Goal: Information Seeking & Learning: Check status

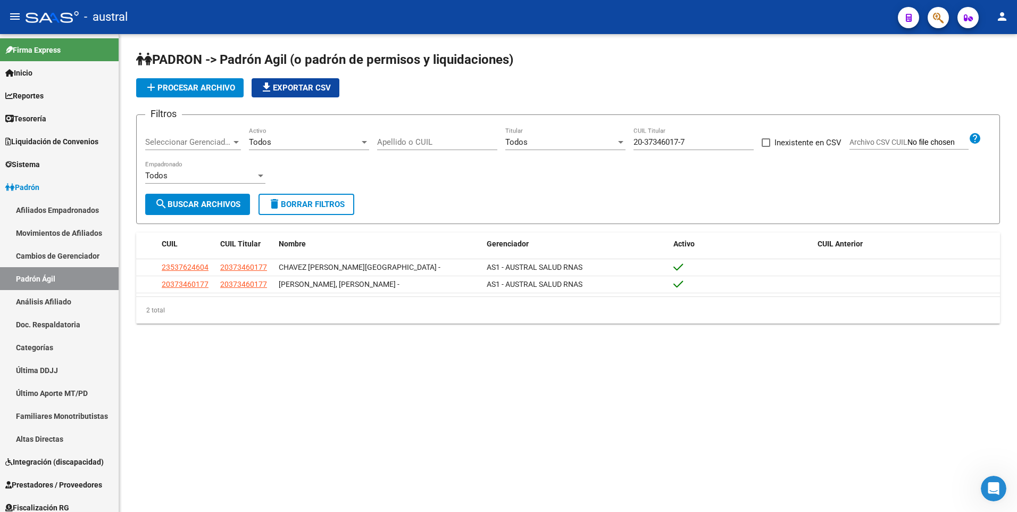
click at [687, 137] on input "20-37346017-7" at bounding box center [694, 142] width 120 height 10
drag, startPoint x: 690, startPoint y: 140, endPoint x: 630, endPoint y: 139, distance: 60.1
click at [630, 139] on div "Filtros Seleccionar Gerenciador Seleccionar Gerenciador Todos Activo Apellido o…" at bounding box center [568, 158] width 846 height 70
paste input "3-43178375-4"
type input "23-43178375-4"
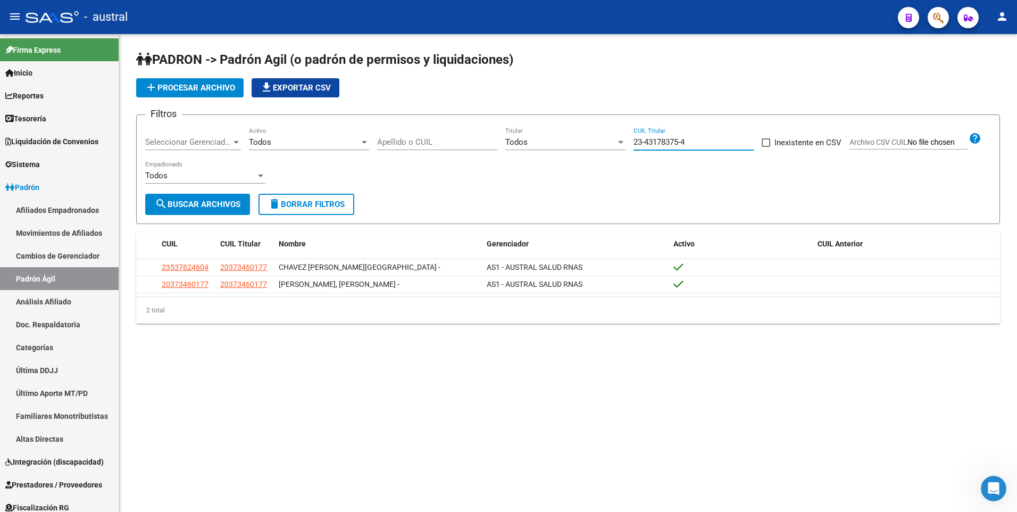
click at [228, 203] on span "search Buscar Archivos" at bounding box center [198, 205] width 86 height 10
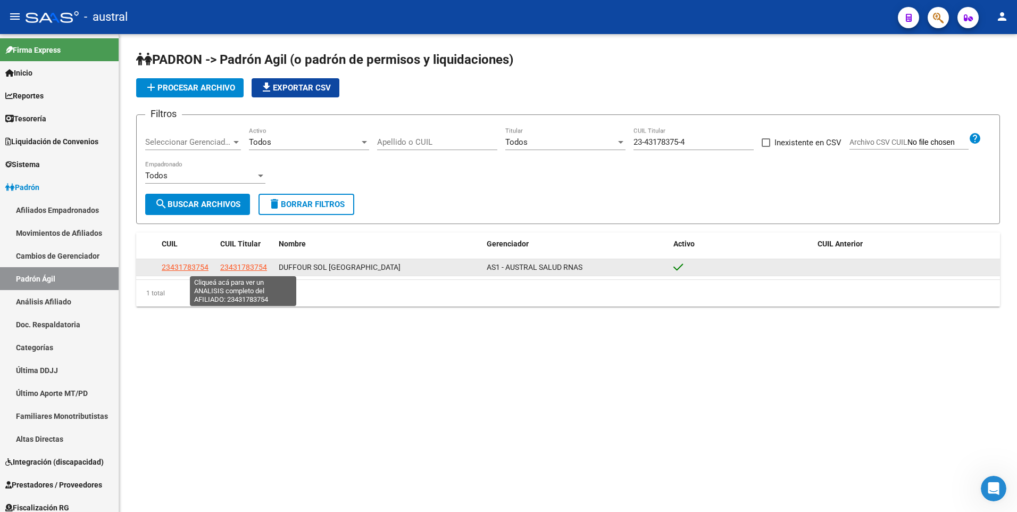
click at [259, 268] on span "23431783754" at bounding box center [243, 267] width 47 height 9
type textarea "23431783754"
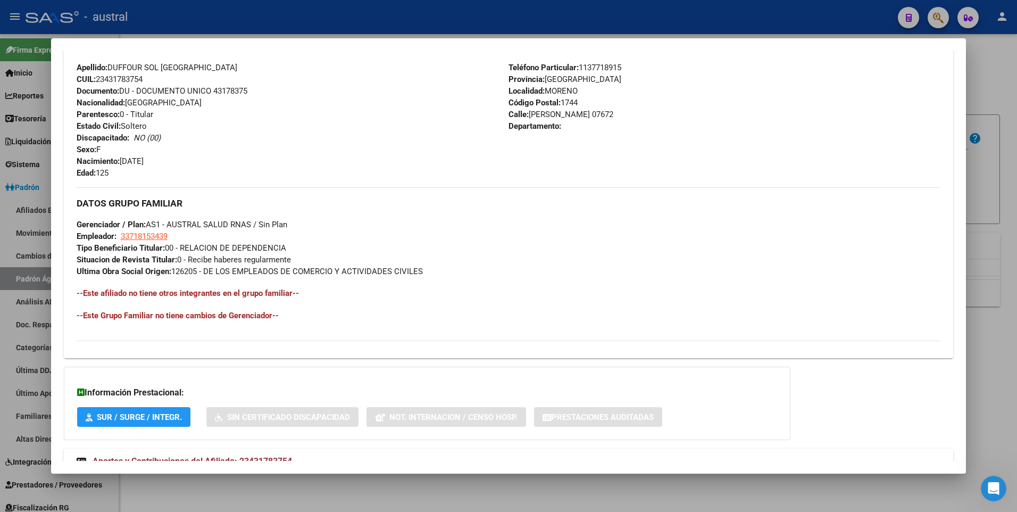
scroll to position [410, 0]
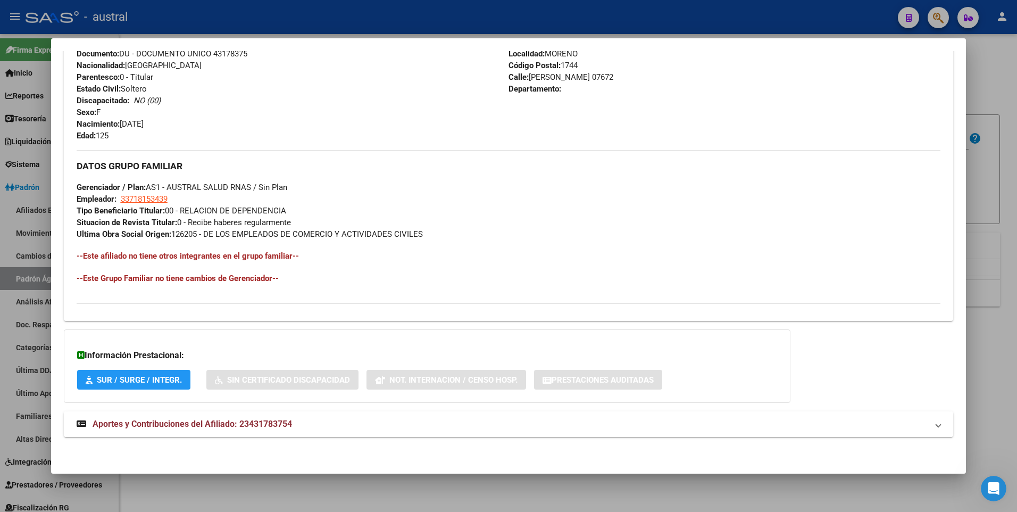
click at [203, 423] on span "Aportes y Contribuciones del Afiliado: 23431783754" at bounding box center [193, 424] width 200 height 10
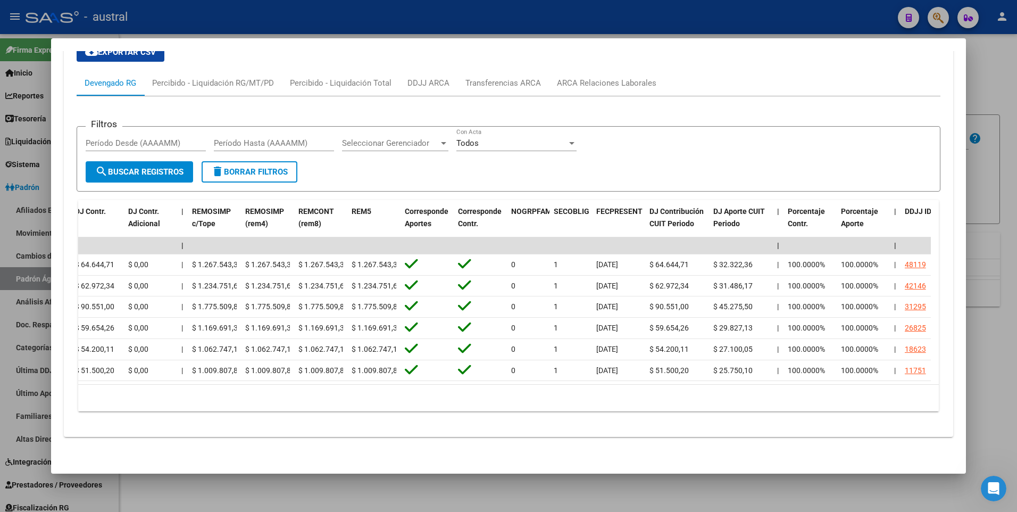
scroll to position [0, 1403]
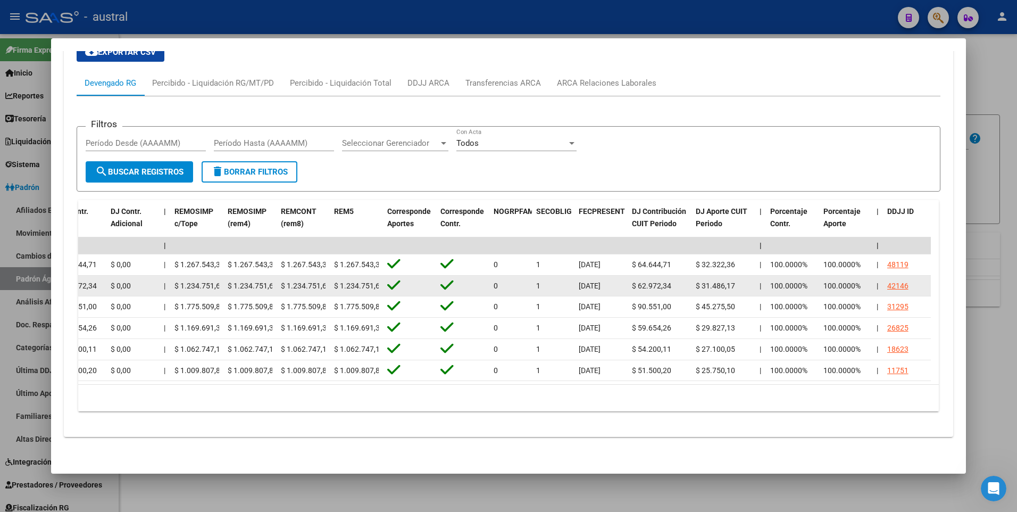
click at [900, 280] on div "42146" at bounding box center [897, 286] width 21 height 12
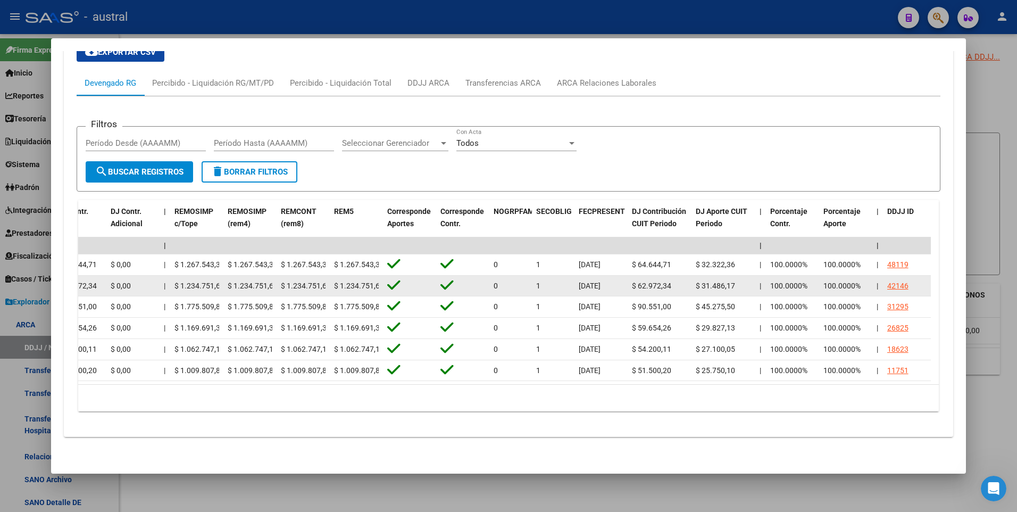
click at [900, 280] on div "42146" at bounding box center [897, 286] width 21 height 12
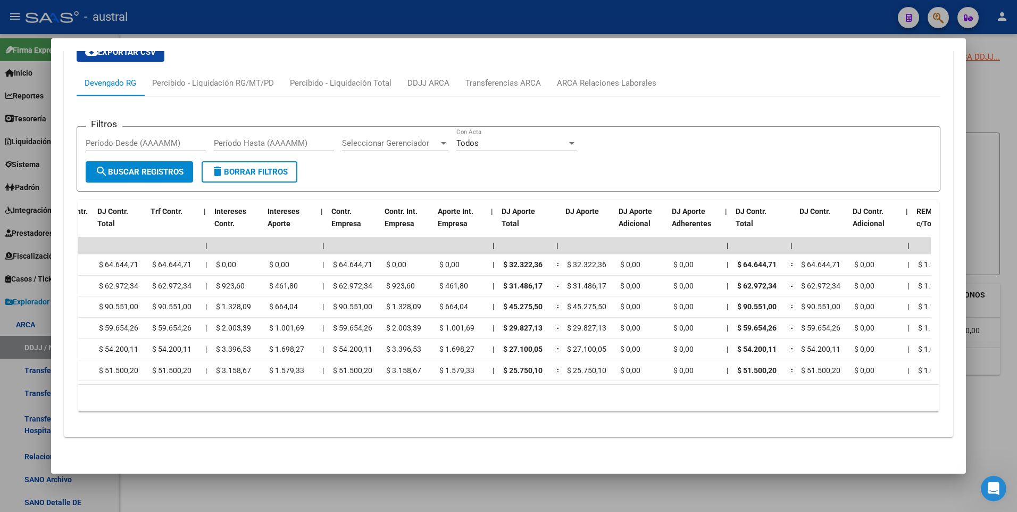
scroll to position [0, 736]
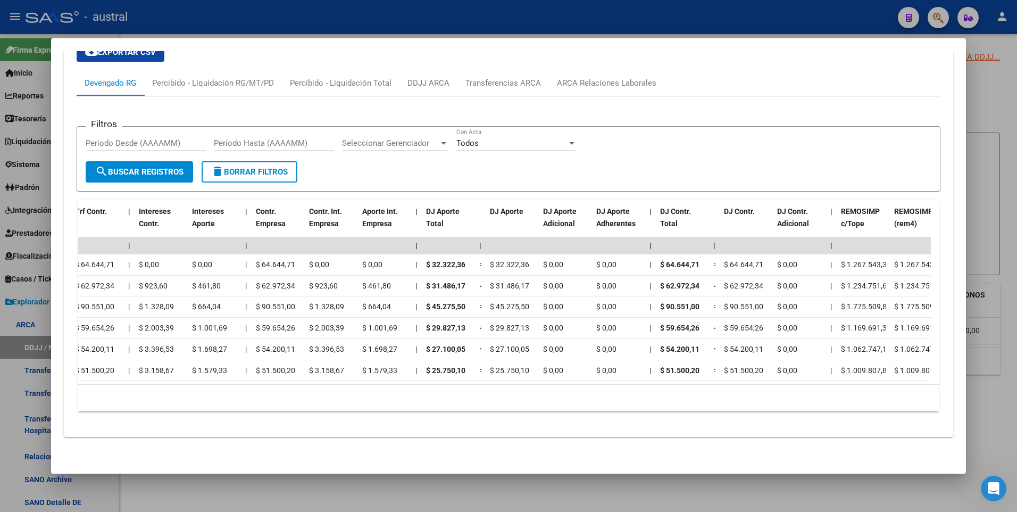
click at [691, 387] on div "10 total 1" at bounding box center [508, 398] width 861 height 27
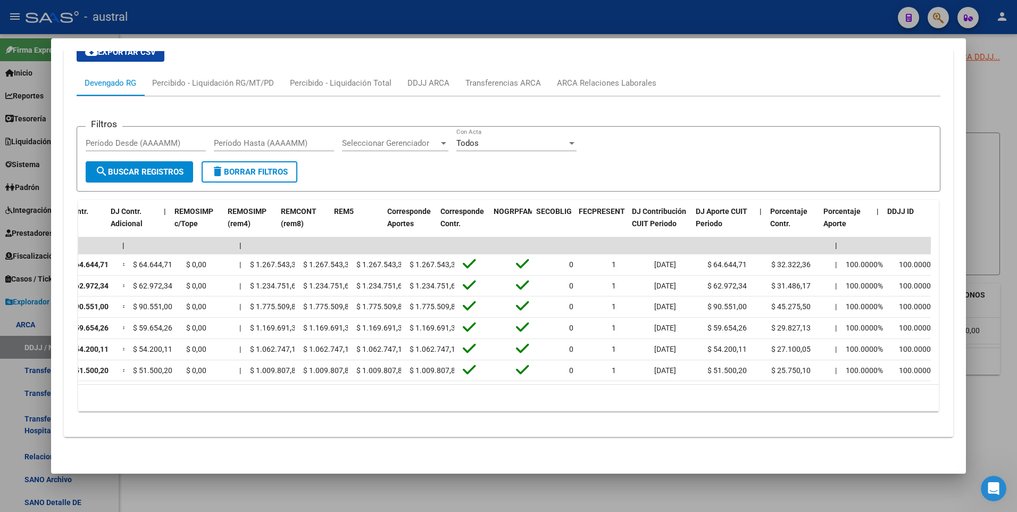
scroll to position [0, 1403]
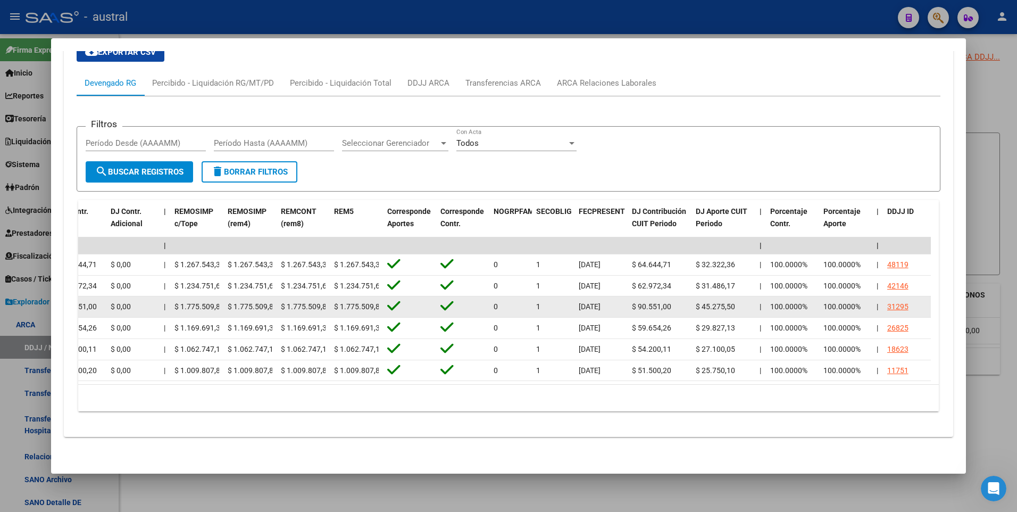
drag, startPoint x: 638, startPoint y: 297, endPoint x: 648, endPoint y: 297, distance: 9.6
click at [648, 302] on span "$ 90.551,00" at bounding box center [651, 306] width 39 height 9
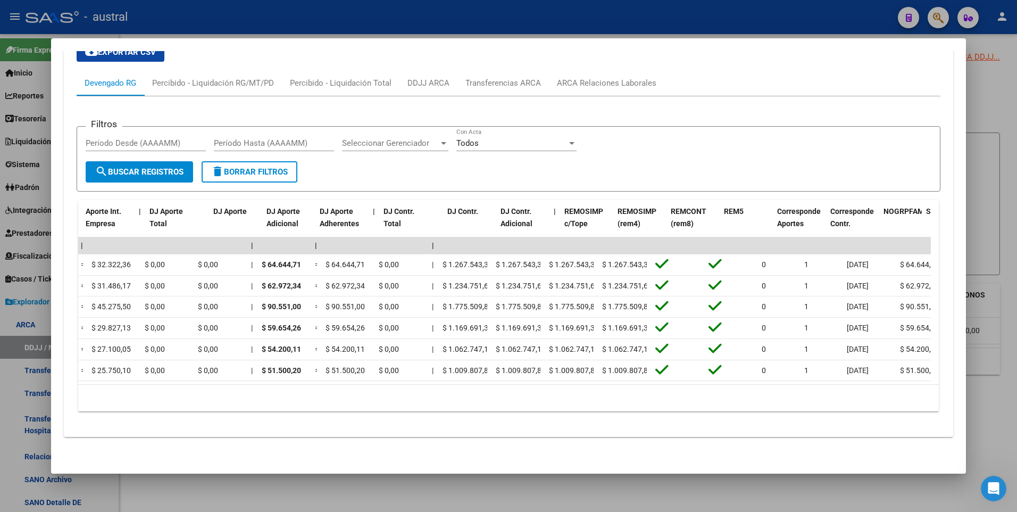
scroll to position [0, 971]
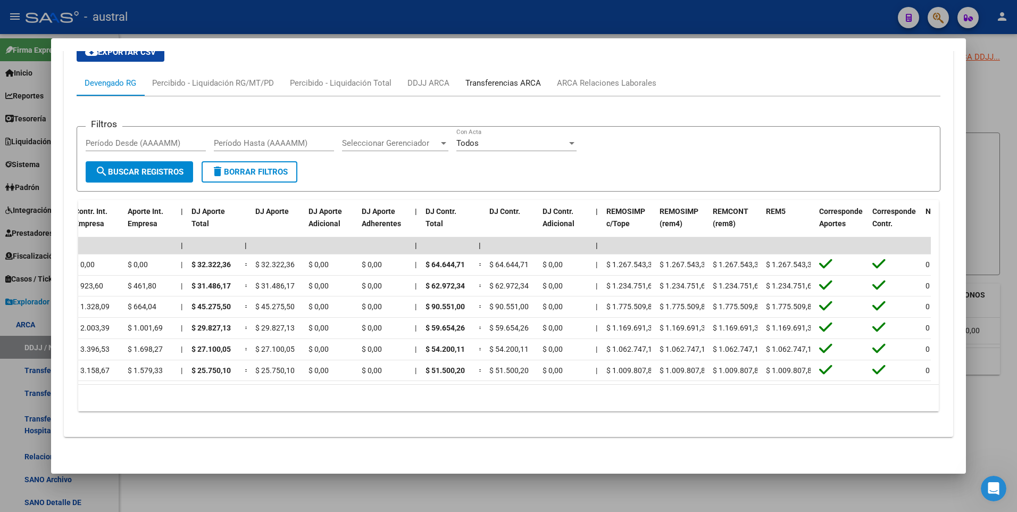
click at [511, 77] on div "Transferencias ARCA" at bounding box center [504, 83] width 76 height 12
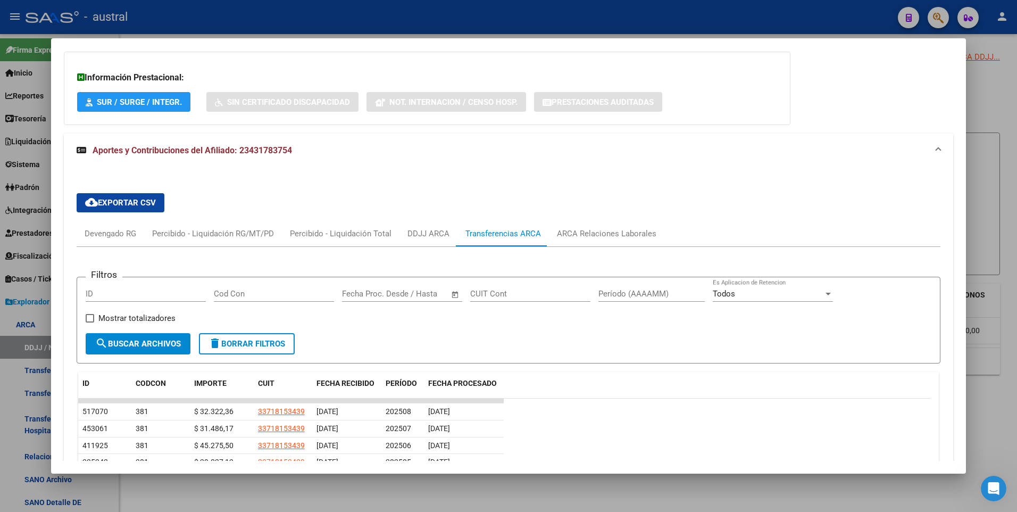
scroll to position [811, 0]
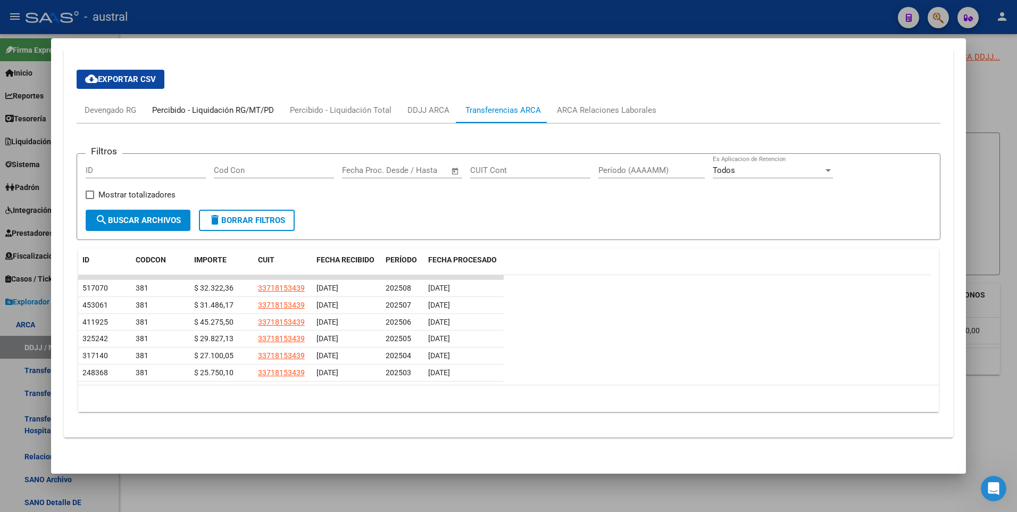
click at [193, 110] on div "Percibido - Liquidación RG/MT/PD" at bounding box center [213, 110] width 122 height 12
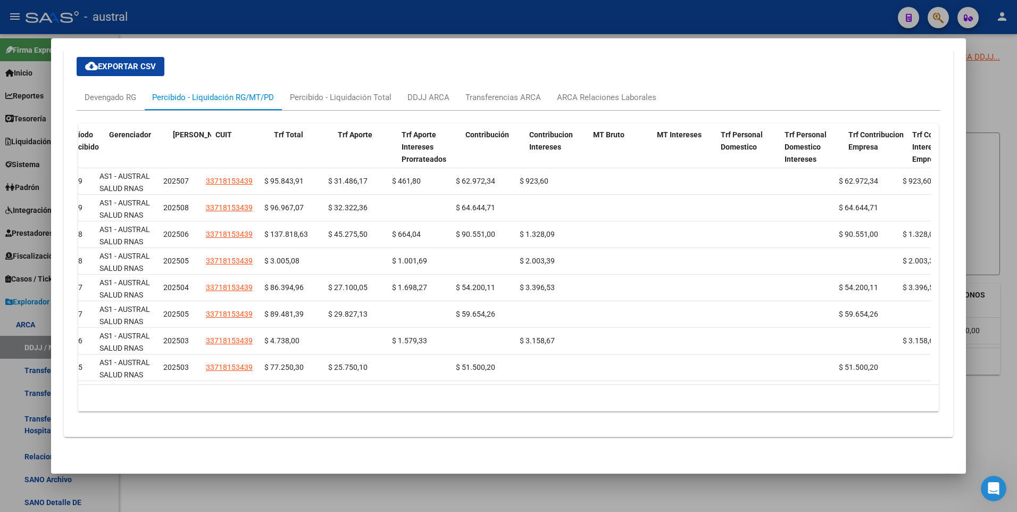
scroll to position [0, 13]
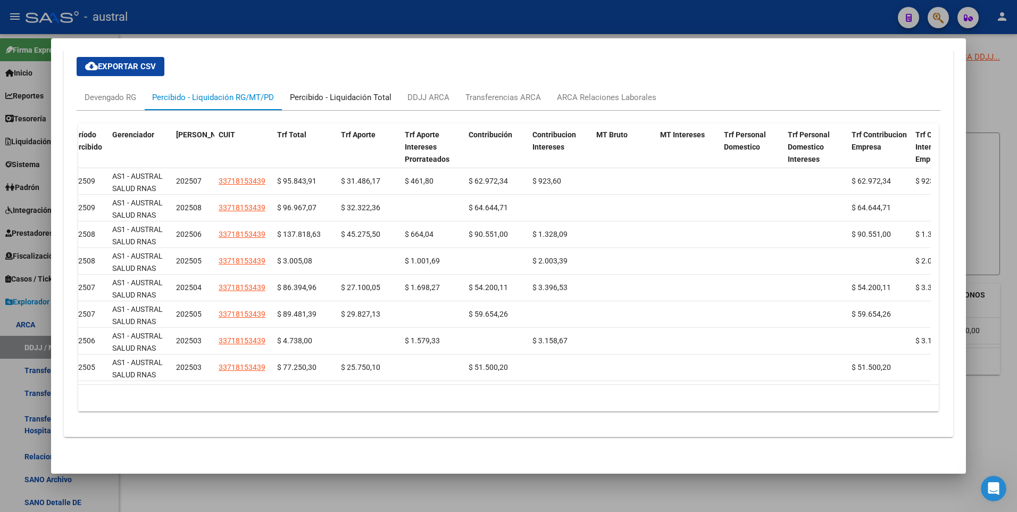
click at [332, 92] on div "Percibido - Liquidación Total" at bounding box center [341, 98] width 102 height 12
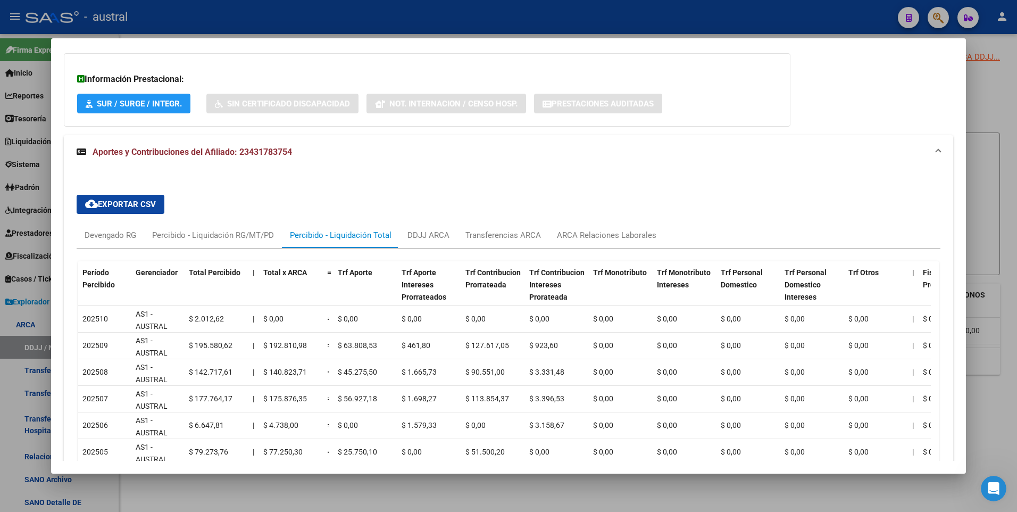
scroll to position [749, 0]
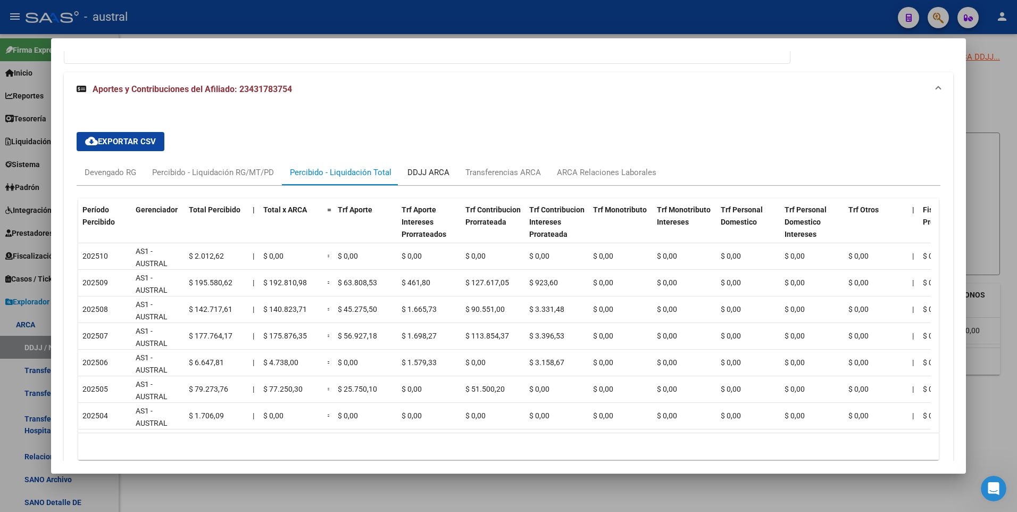
click at [436, 174] on div "DDJJ ARCA" at bounding box center [429, 173] width 42 height 12
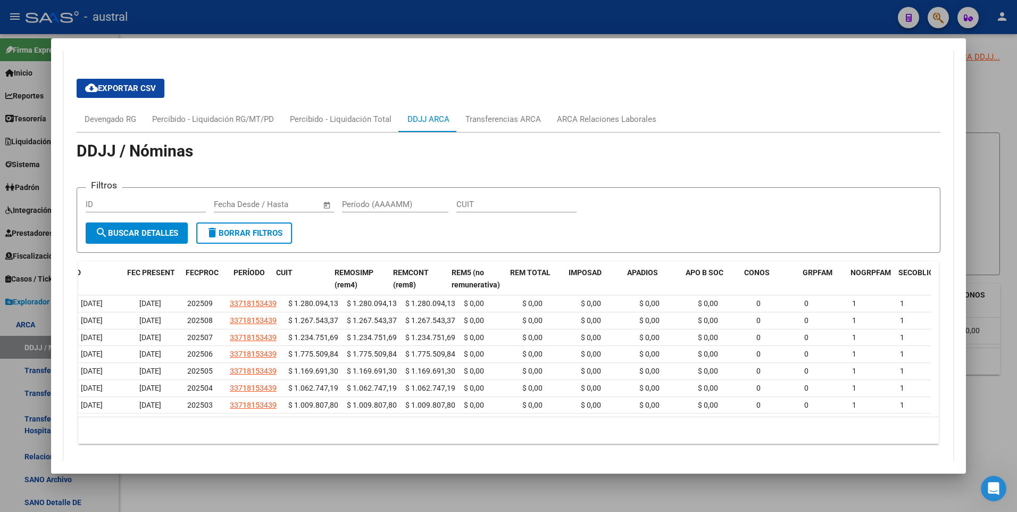
scroll to position [0, 0]
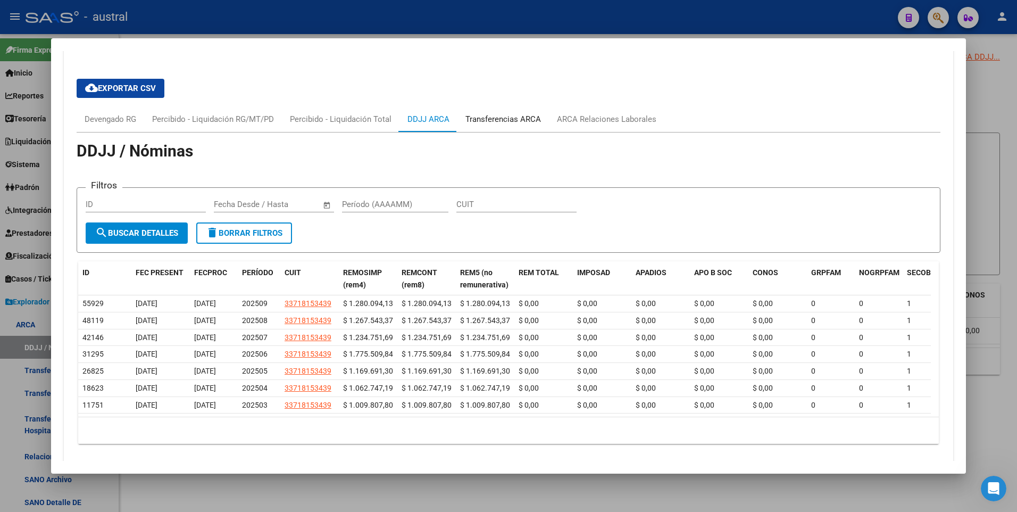
click at [507, 119] on div "Transferencias ARCA" at bounding box center [504, 119] width 76 height 12
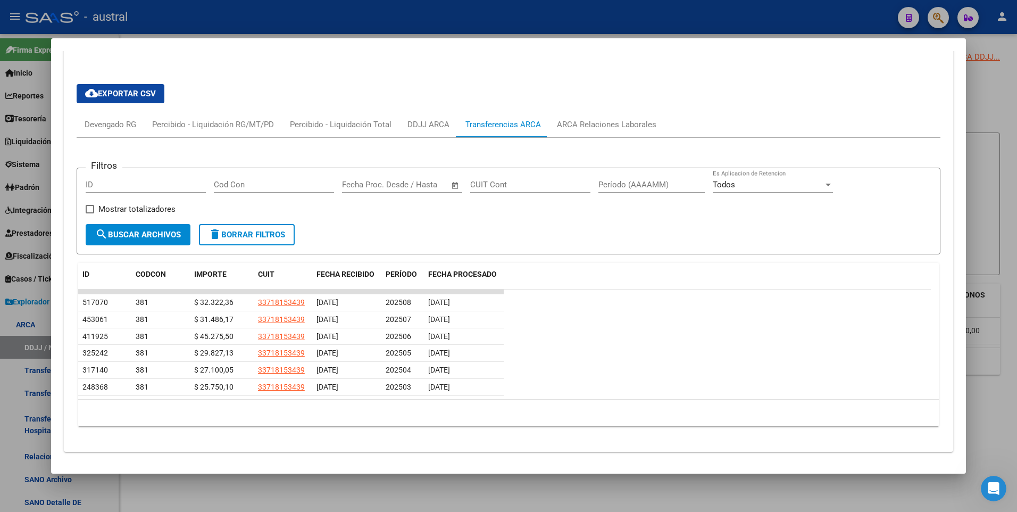
scroll to position [802, 0]
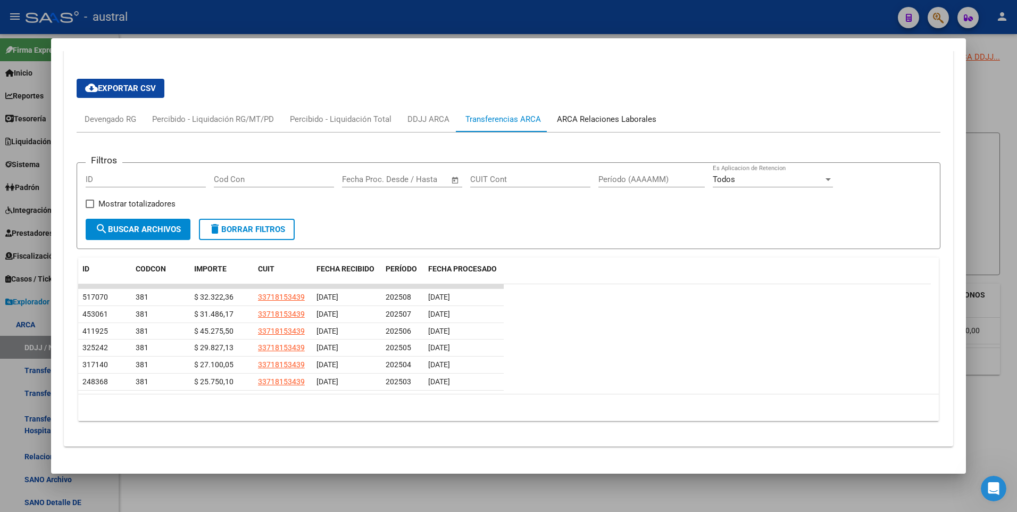
click at [591, 116] on div "ARCA Relaciones Laborales" at bounding box center [606, 119] width 99 height 12
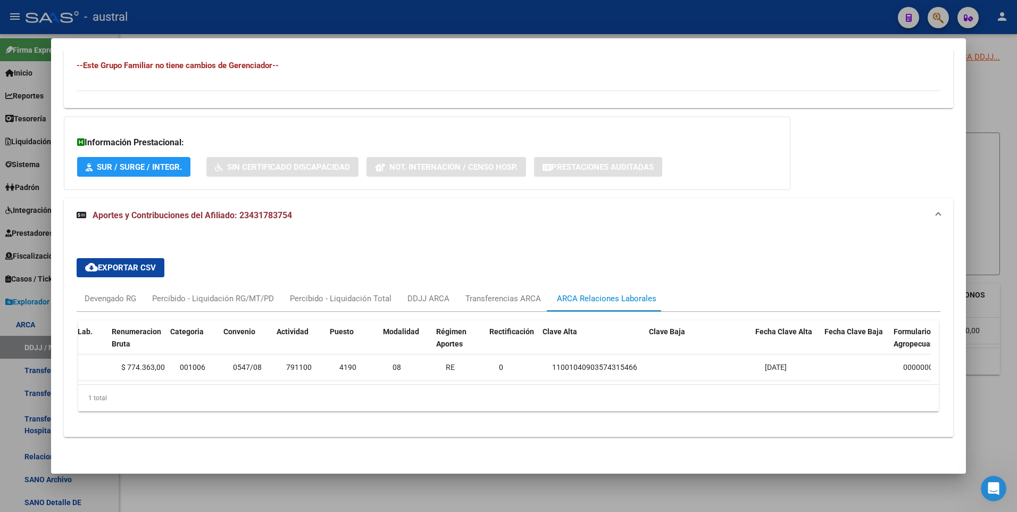
scroll to position [0, 469]
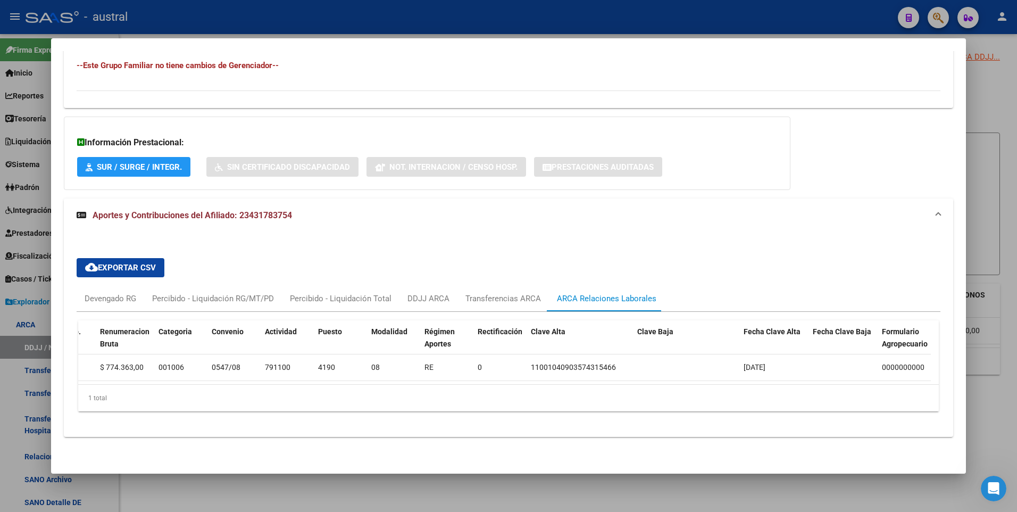
click at [997, 110] on div at bounding box center [508, 256] width 1017 height 512
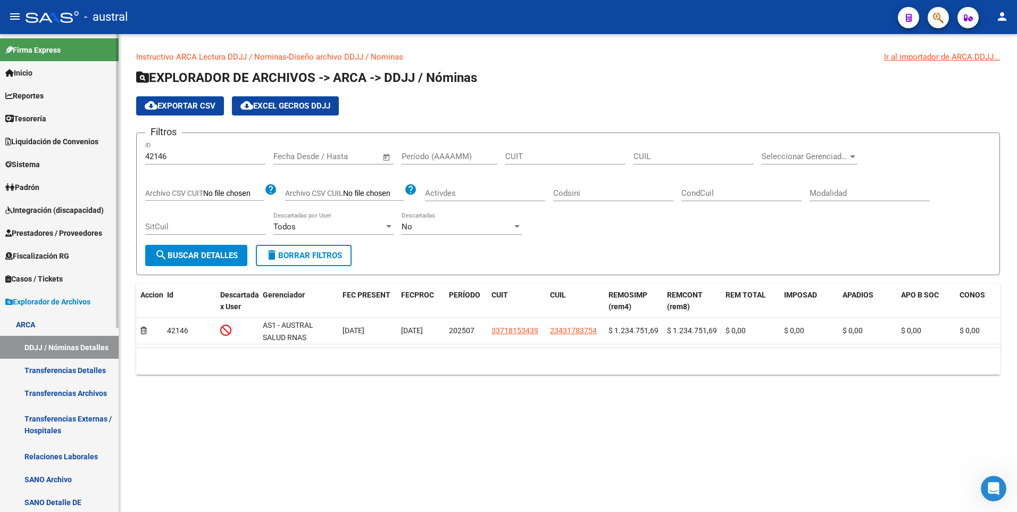
click at [38, 187] on span "Padrón" at bounding box center [22, 187] width 34 height 12
click at [582, 154] on input "CUIT" at bounding box center [565, 157] width 120 height 10
paste input "23-43178375-4"
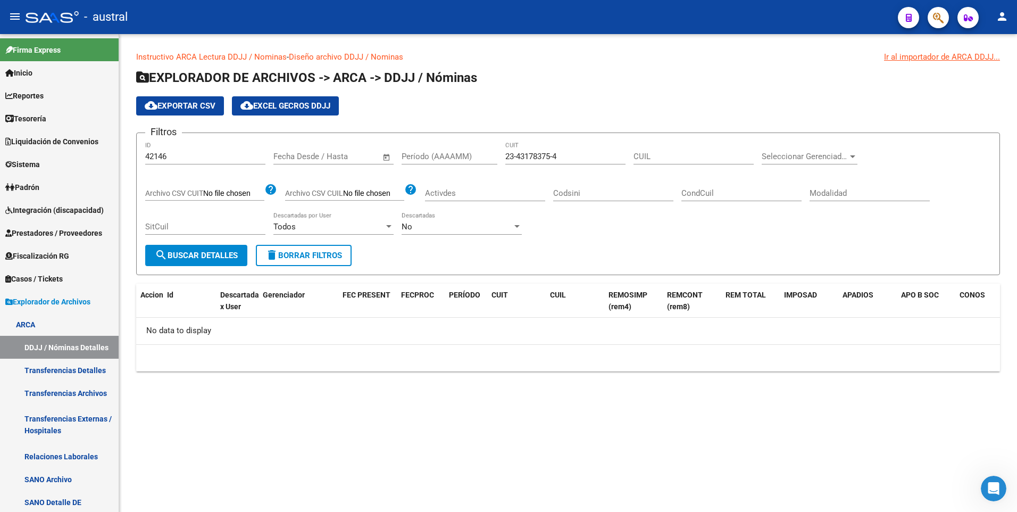
drag, startPoint x: 570, startPoint y: 151, endPoint x: 504, endPoint y: 161, distance: 67.3
click at [504, 161] on div "Filtros 42146 ID Fecha inicio – Fecha fin Fecha Desde / Hasta Período (AAAAMM) …" at bounding box center [568, 193] width 846 height 103
drag, startPoint x: 560, startPoint y: 157, endPoint x: 506, endPoint y: 159, distance: 53.8
click at [506, 159] on input "23-43178375-4" at bounding box center [565, 157] width 120 height 10
paste input
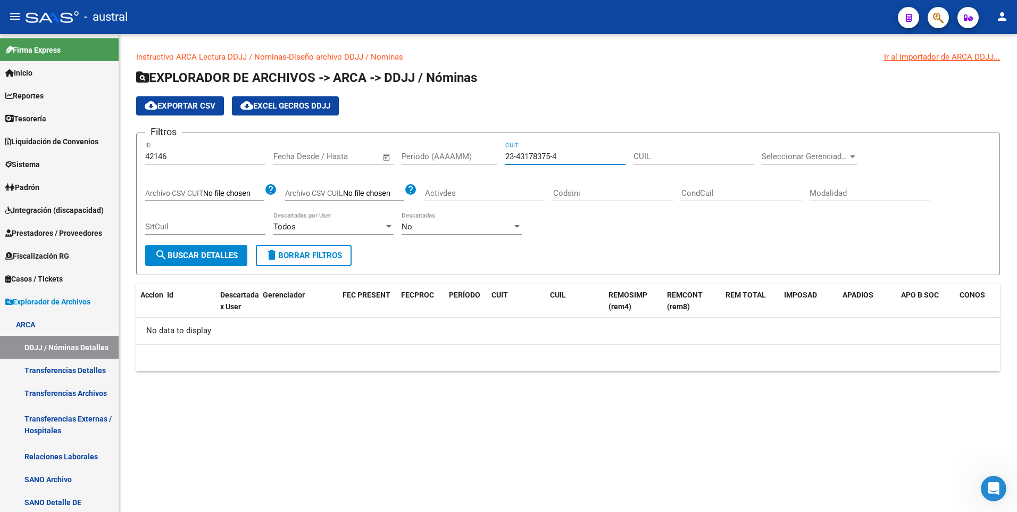
type input "23-43178375-4"
click at [30, 187] on span "Padrón" at bounding box center [22, 187] width 34 height 12
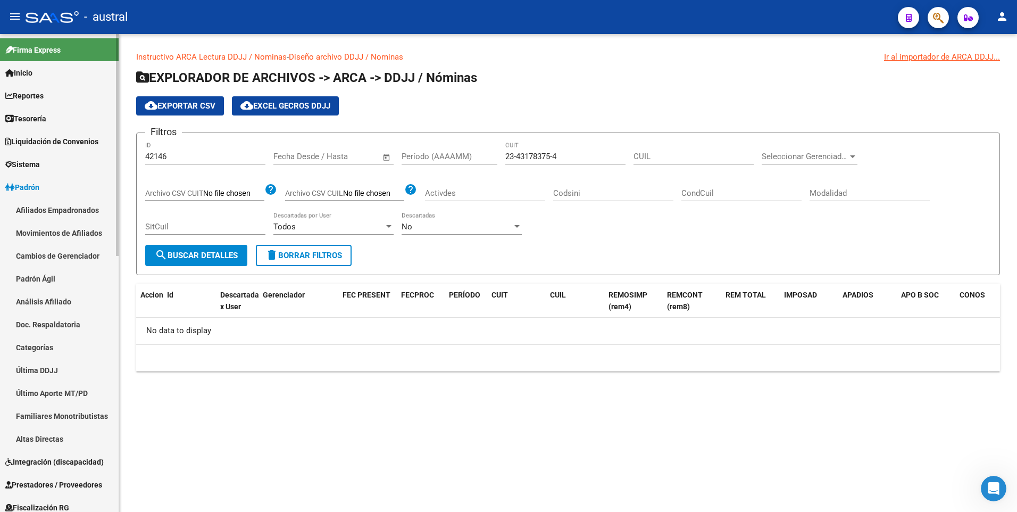
click at [37, 184] on span "Padrón" at bounding box center [22, 187] width 34 height 12
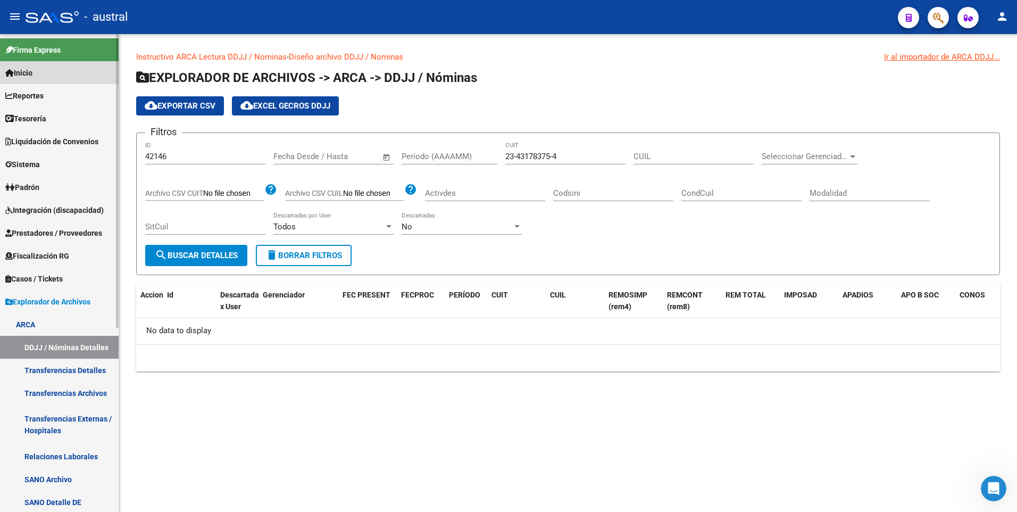
click at [39, 74] on link "Inicio" at bounding box center [59, 72] width 119 height 23
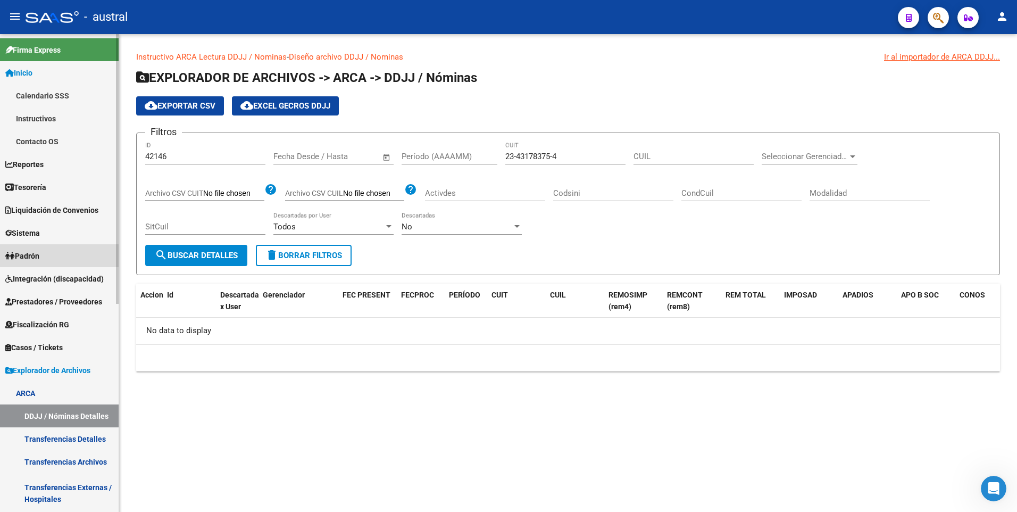
click at [39, 255] on span "Padrón" at bounding box center [22, 256] width 34 height 12
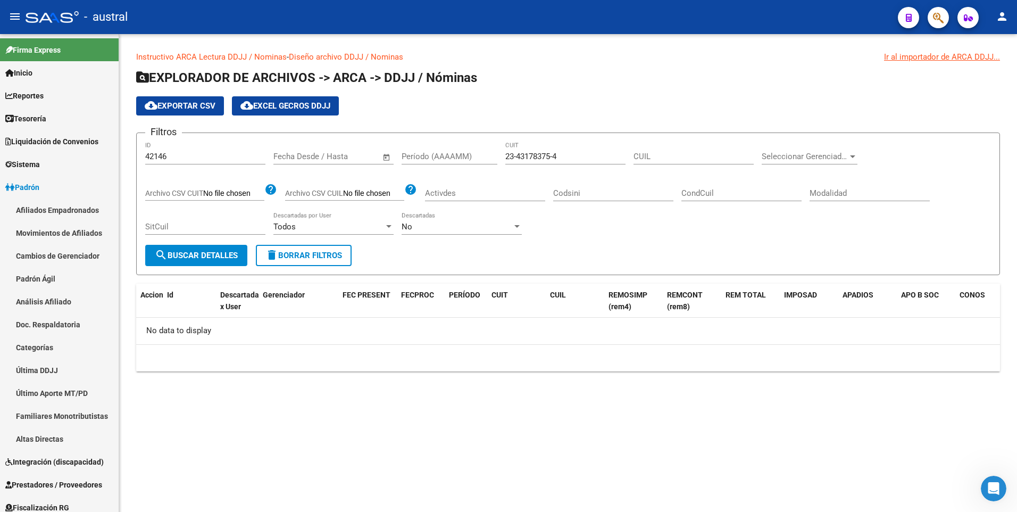
click at [284, 258] on span "delete Borrar Filtros" at bounding box center [303, 256] width 77 height 10
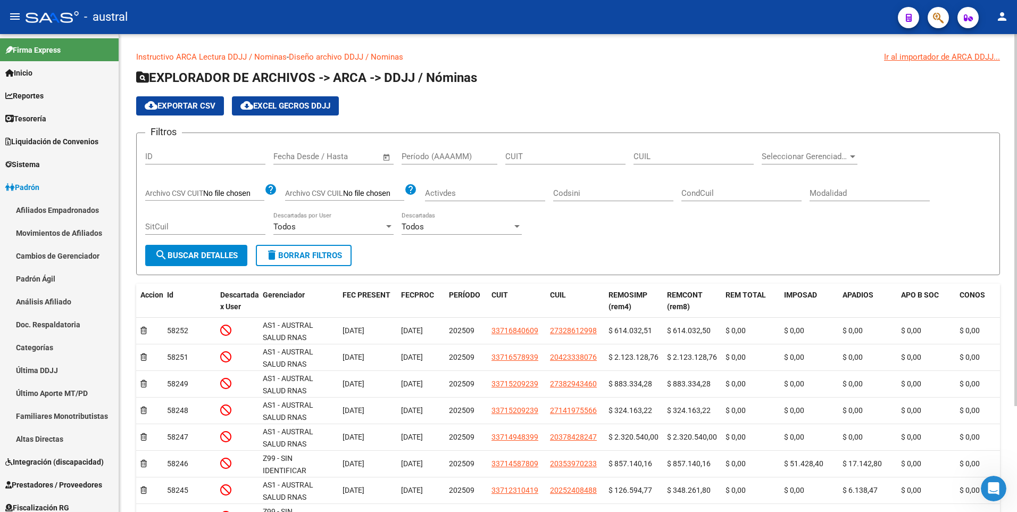
click at [551, 159] on input "CUIT" at bounding box center [565, 157] width 120 height 10
paste input "23-43178375-4"
type input "23-43178375-4"
click at [212, 257] on span "search Buscar Detalles" at bounding box center [196, 256] width 83 height 10
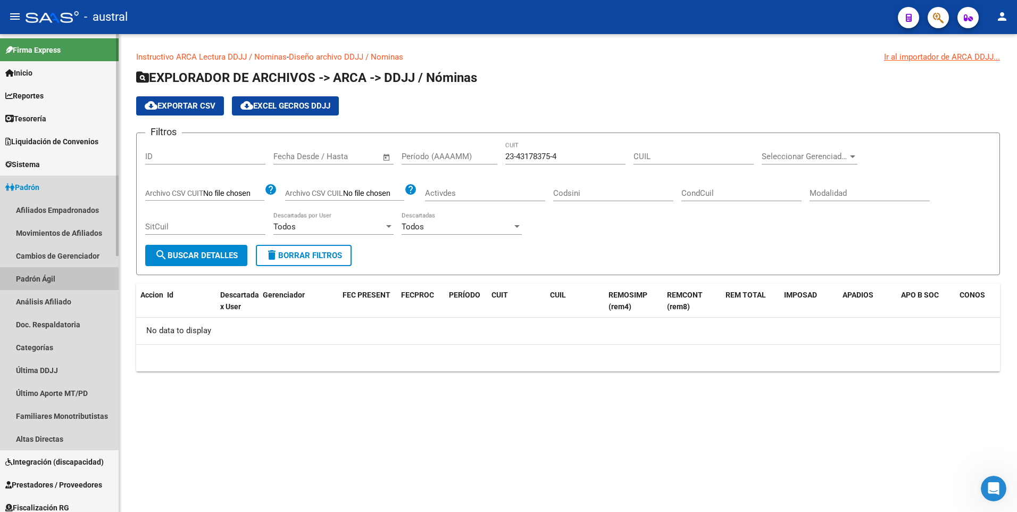
click at [47, 273] on link "Padrón Ágil" at bounding box center [59, 278] width 119 height 23
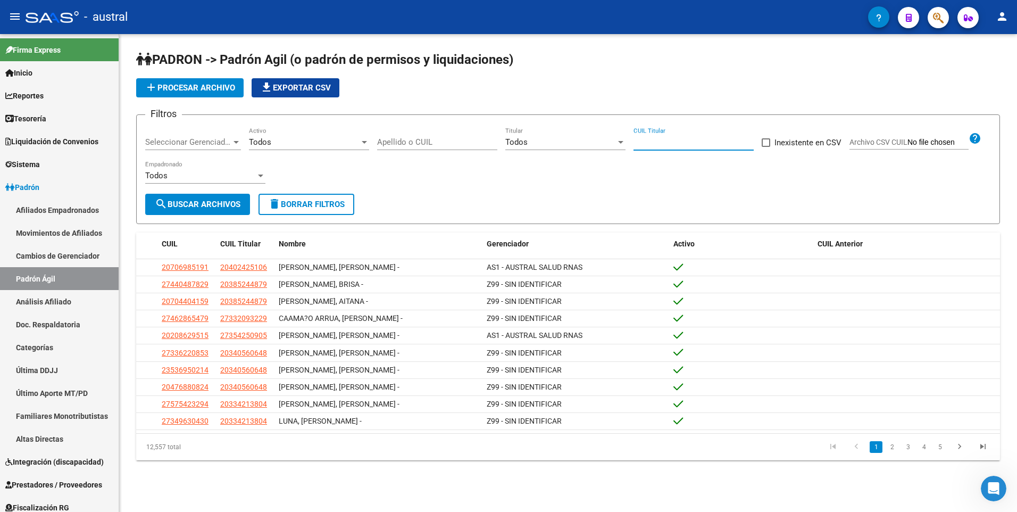
click at [653, 139] on input "CUIL Titular" at bounding box center [694, 142] width 120 height 10
paste input "23-43178375-4"
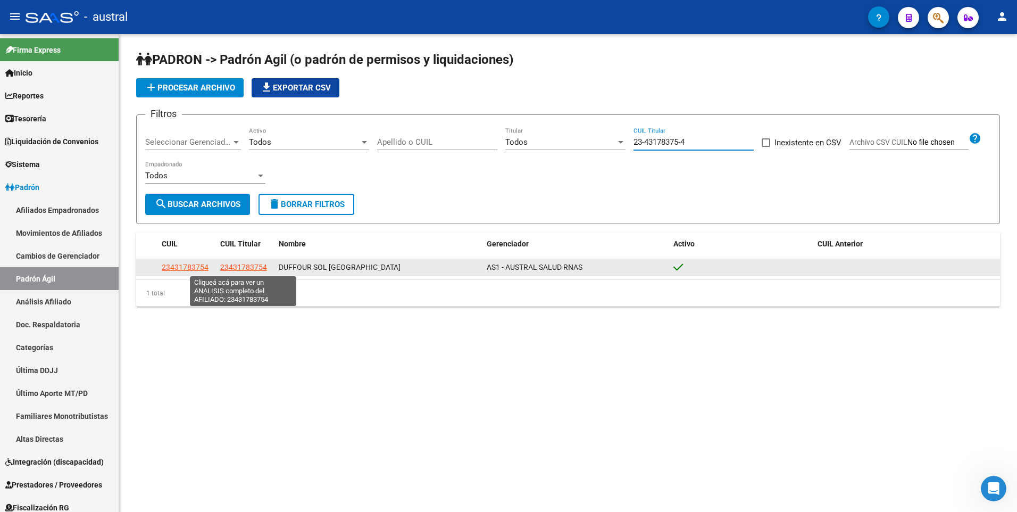
type input "23-43178375-4"
click at [261, 266] on span "23431783754" at bounding box center [243, 267] width 47 height 9
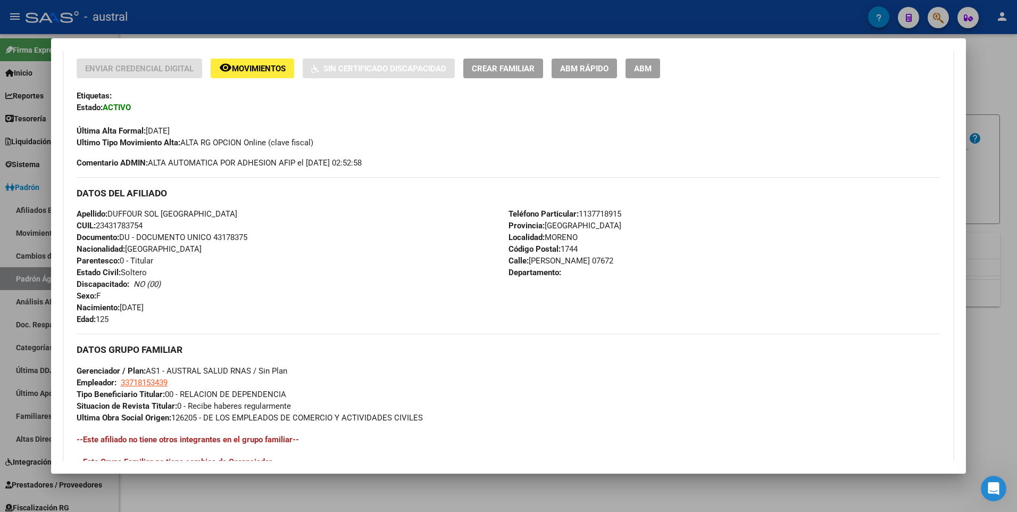
scroll to position [410, 0]
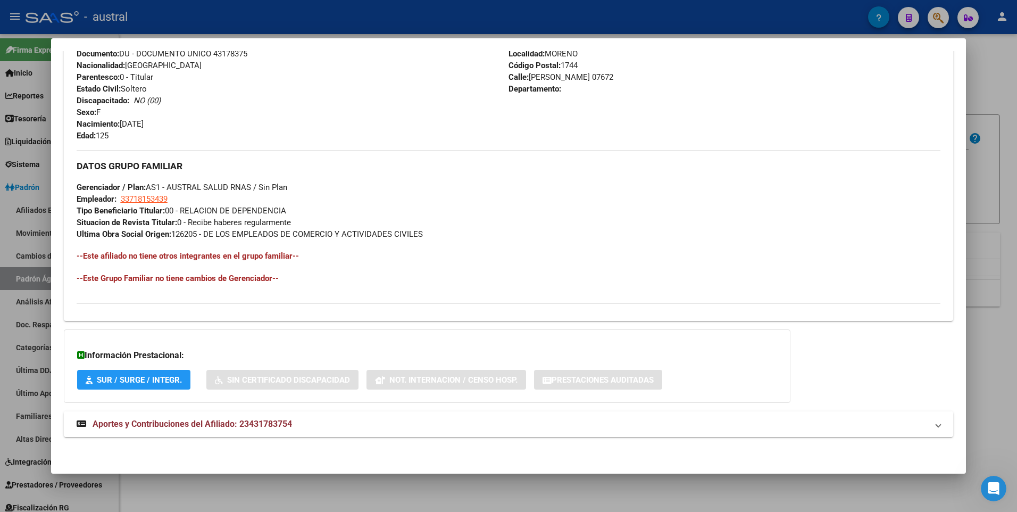
click at [242, 426] on span "Aportes y Contribuciones del Afiliado: 23431783754" at bounding box center [193, 424] width 200 height 10
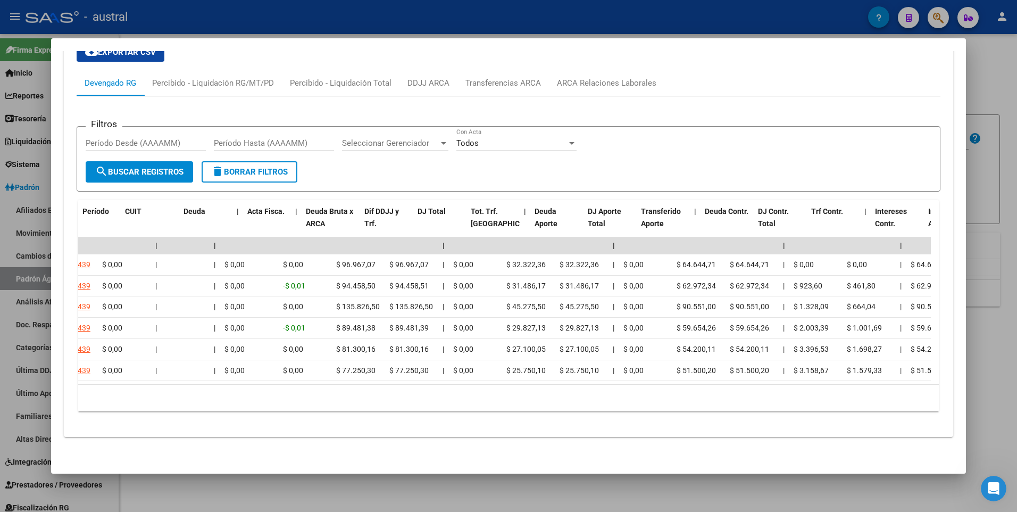
scroll to position [0, 0]
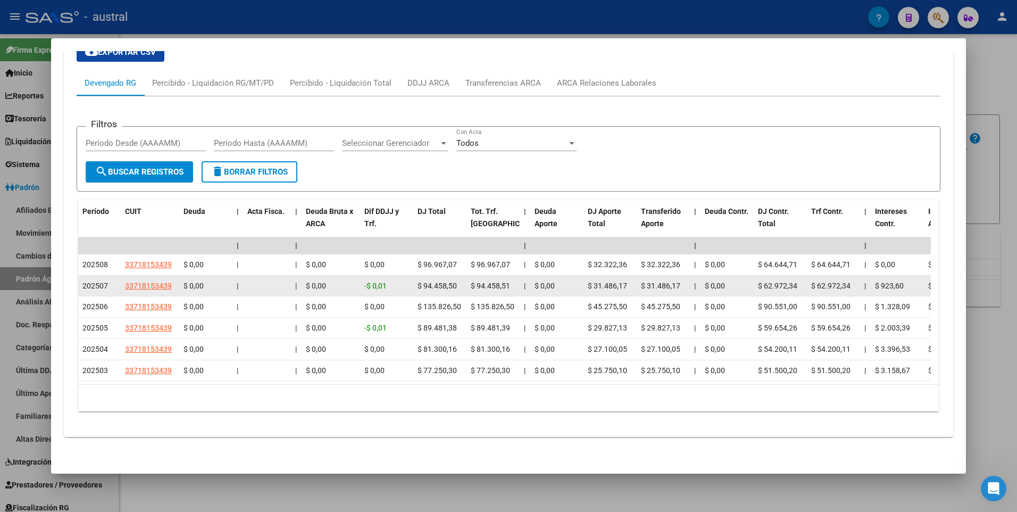
drag, startPoint x: 422, startPoint y: 275, endPoint x: 459, endPoint y: 280, distance: 37.6
click at [459, 280] on div "$ 94.458,50" at bounding box center [440, 286] width 45 height 12
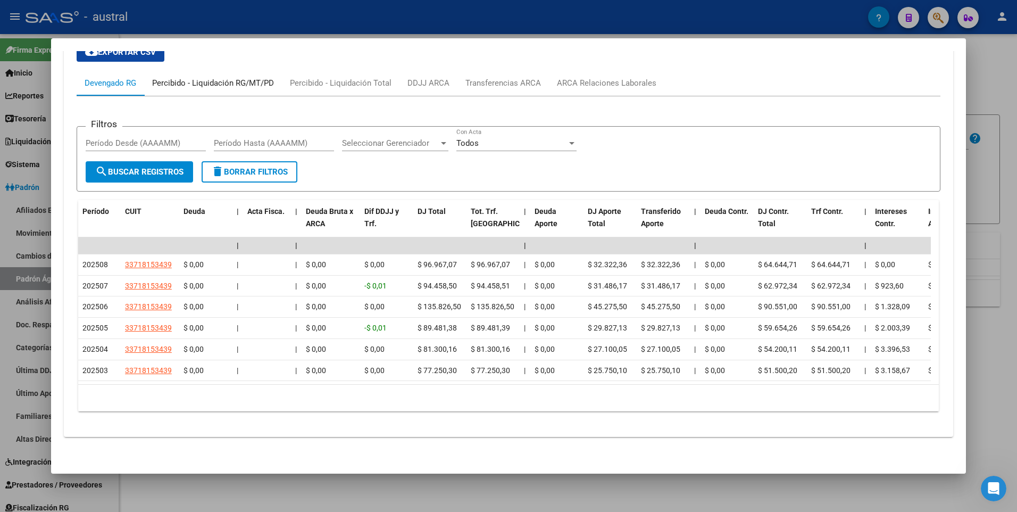
click at [196, 77] on div "Percibido - Liquidación RG/MT/PD" at bounding box center [213, 83] width 122 height 12
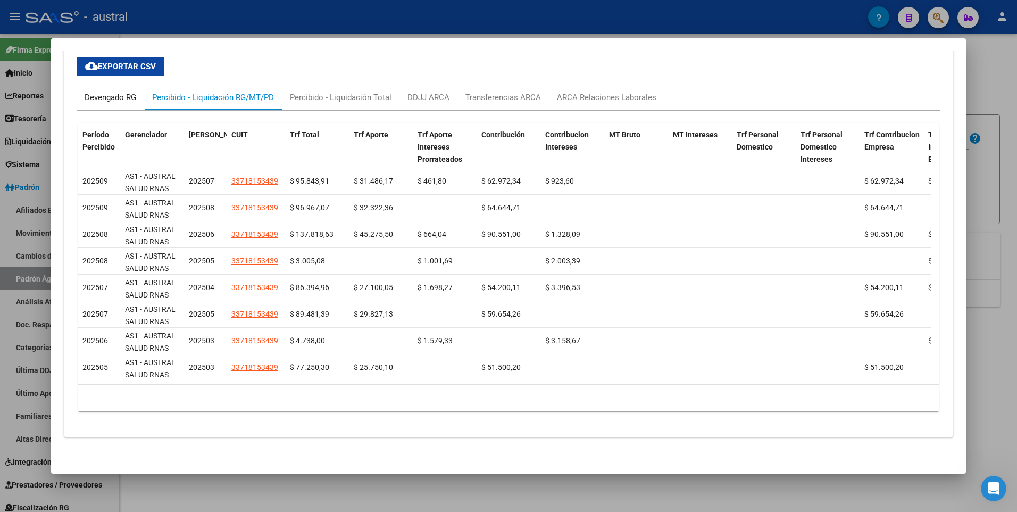
click at [115, 92] on div "Devengado RG" at bounding box center [111, 98] width 52 height 12
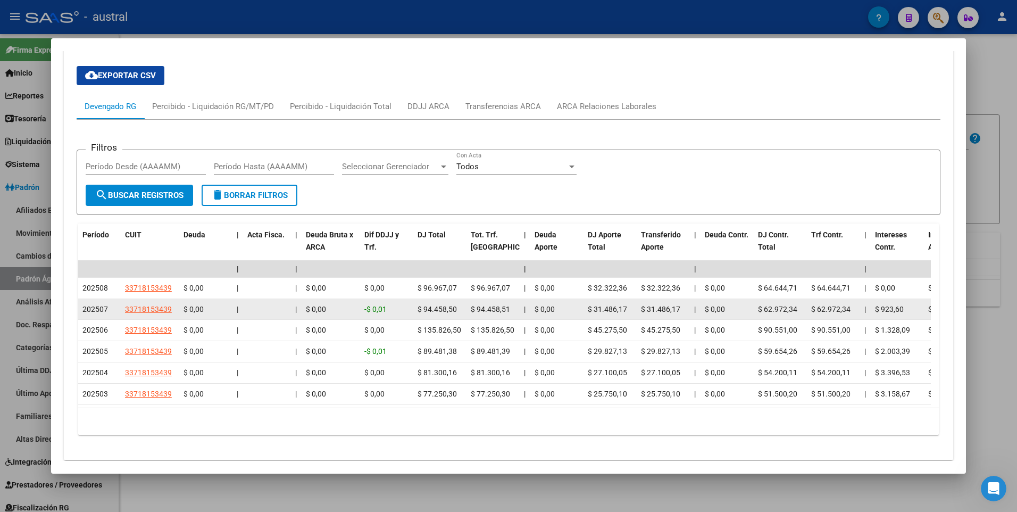
scroll to position [832, 0]
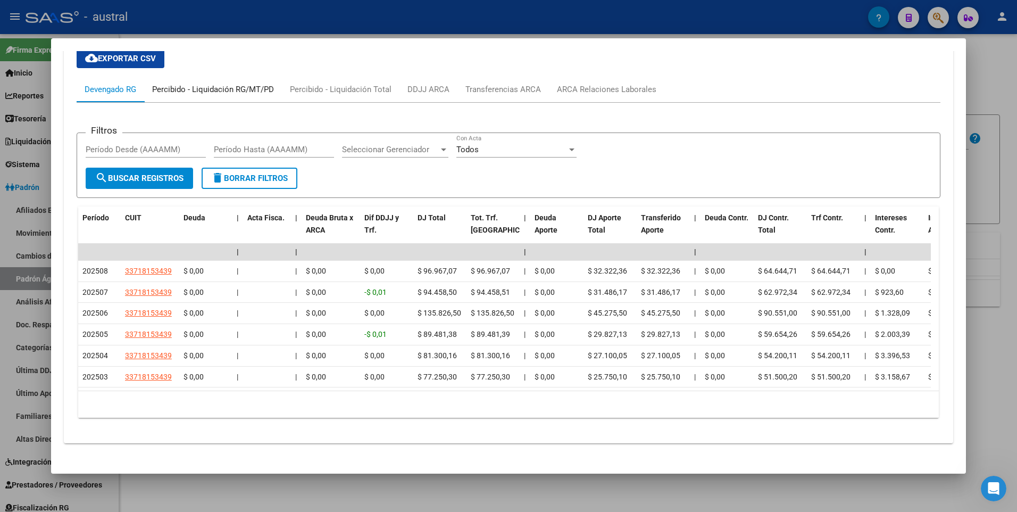
click at [249, 88] on div "Percibido - Liquidación RG/MT/PD" at bounding box center [213, 90] width 122 height 12
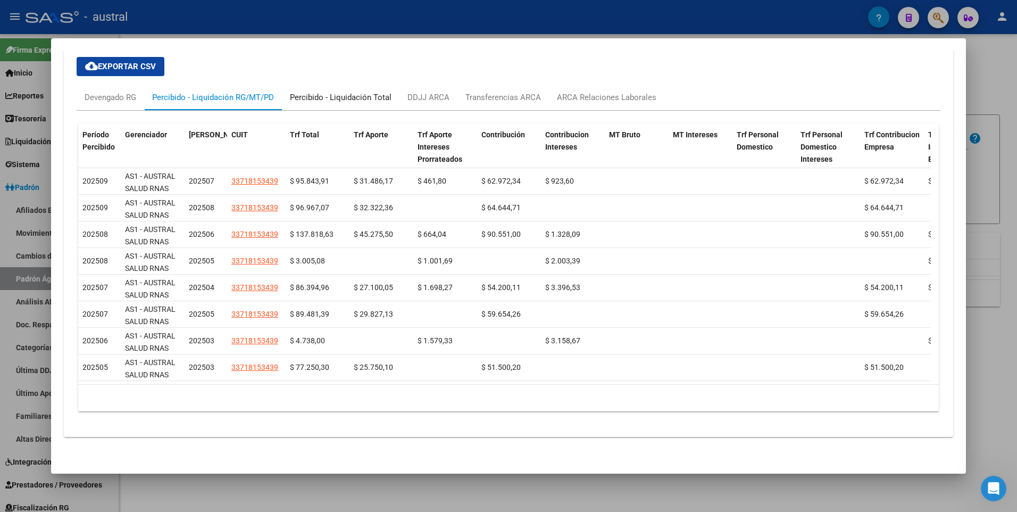
click at [314, 92] on div "Percibido - Liquidación Total" at bounding box center [341, 98] width 102 height 12
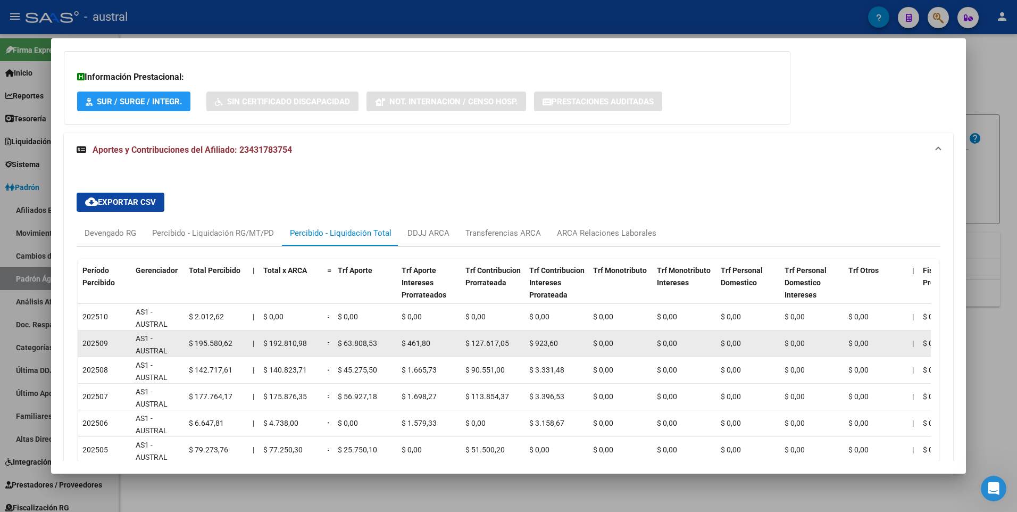
scroll to position [696, 0]
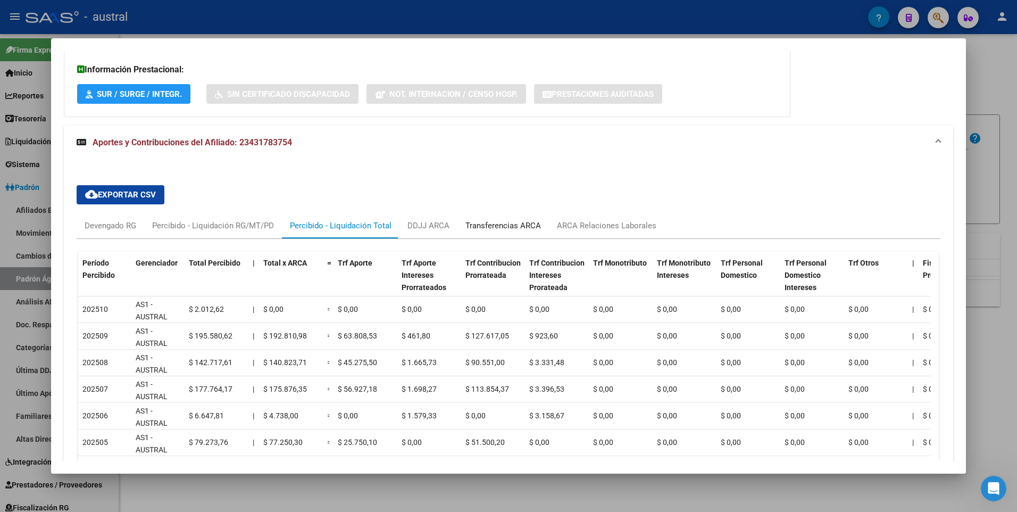
click at [498, 225] on div "Transferencias ARCA" at bounding box center [504, 226] width 76 height 12
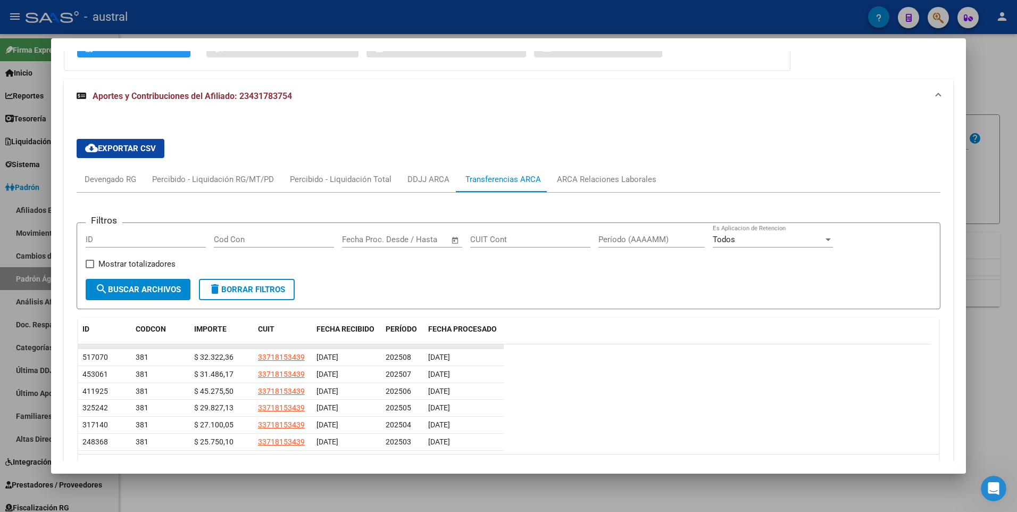
scroll to position [802, 0]
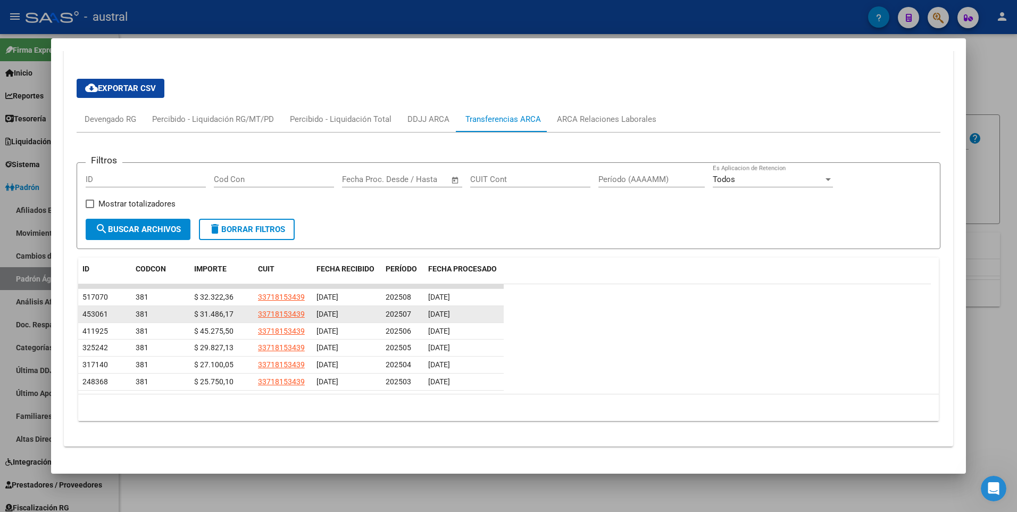
drag, startPoint x: 317, startPoint y: 313, endPoint x: 356, endPoint y: 313, distance: 38.8
click at [338, 313] on span "[DATE]" at bounding box center [328, 314] width 22 height 9
click at [601, 120] on div "ARCA Relaciones Laborales" at bounding box center [606, 119] width 99 height 12
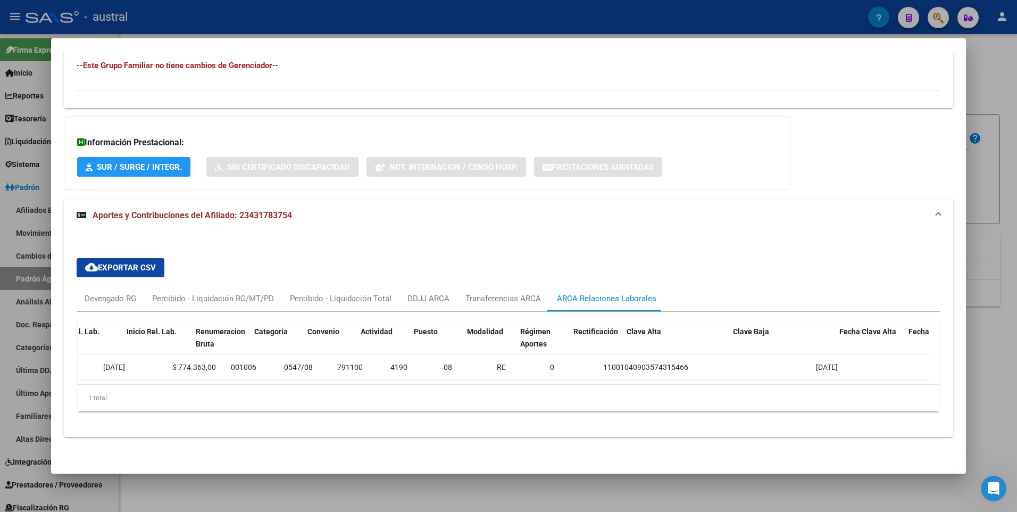
scroll to position [0, 469]
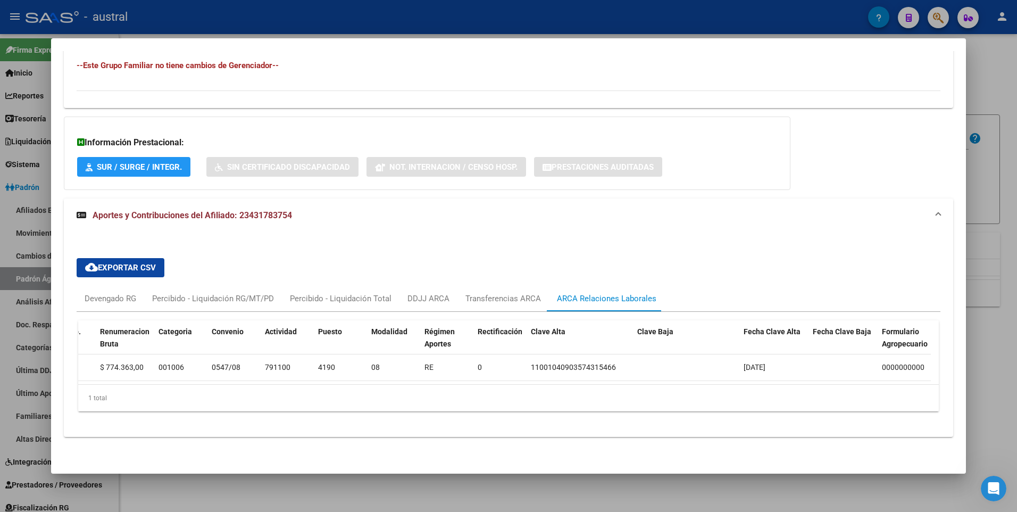
click at [991, 68] on div at bounding box center [508, 256] width 1017 height 512
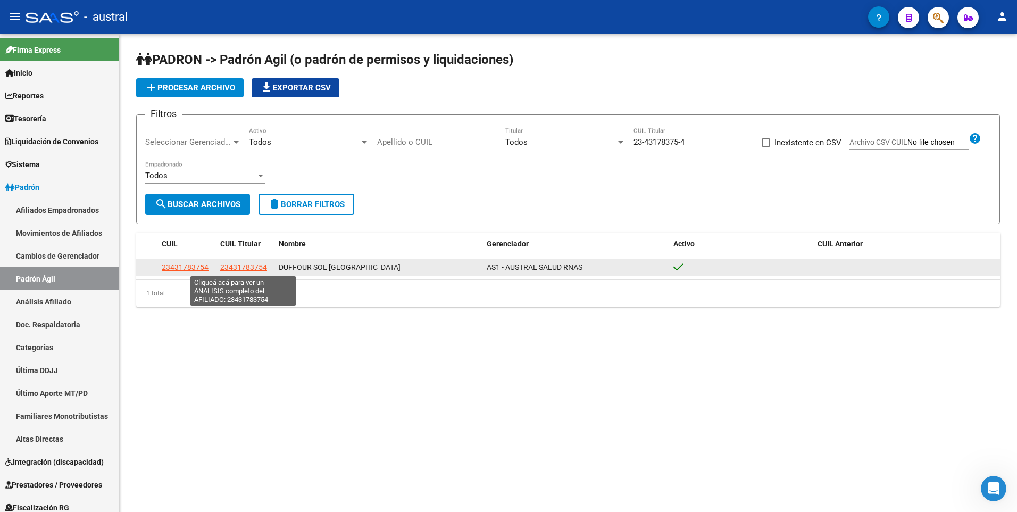
click at [255, 265] on span "23431783754" at bounding box center [243, 267] width 47 height 9
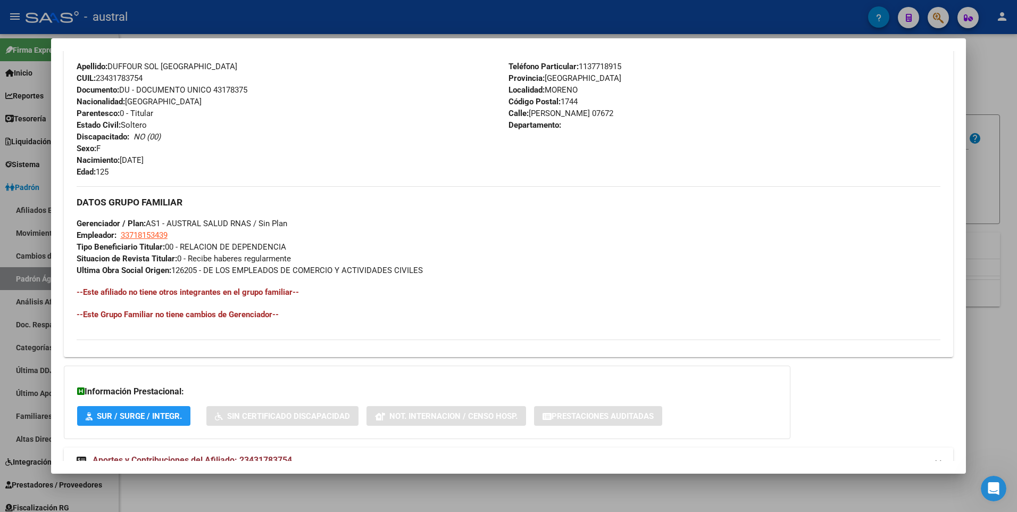
scroll to position [410, 0]
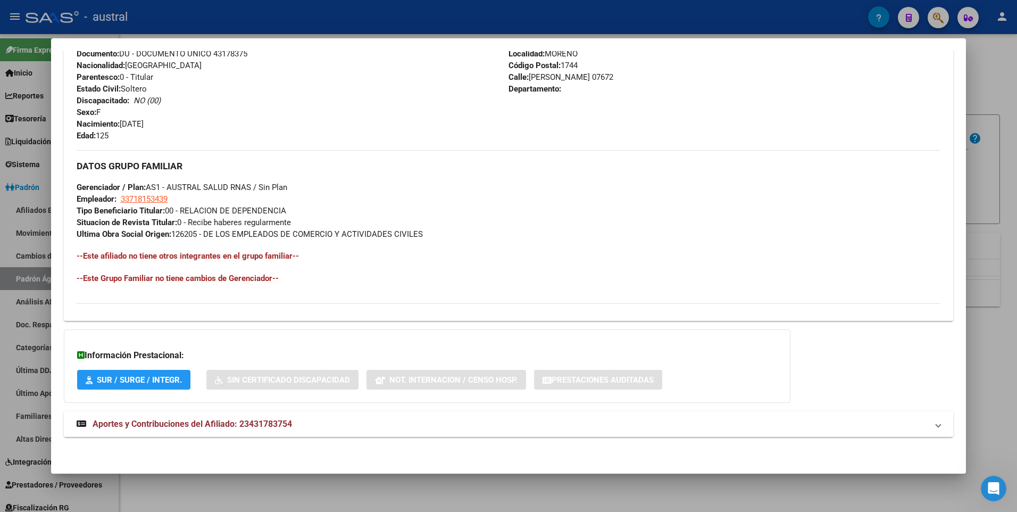
click at [186, 422] on span "Aportes y Contribuciones del Afiliado: 23431783754" at bounding box center [193, 424] width 200 height 10
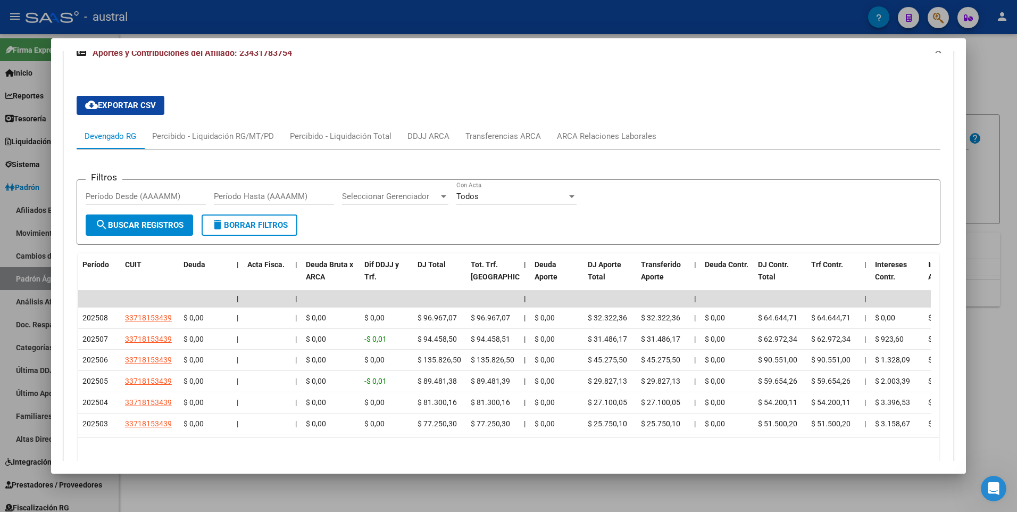
scroll to position [850, 0]
